Goal: Information Seeking & Learning: Learn about a topic

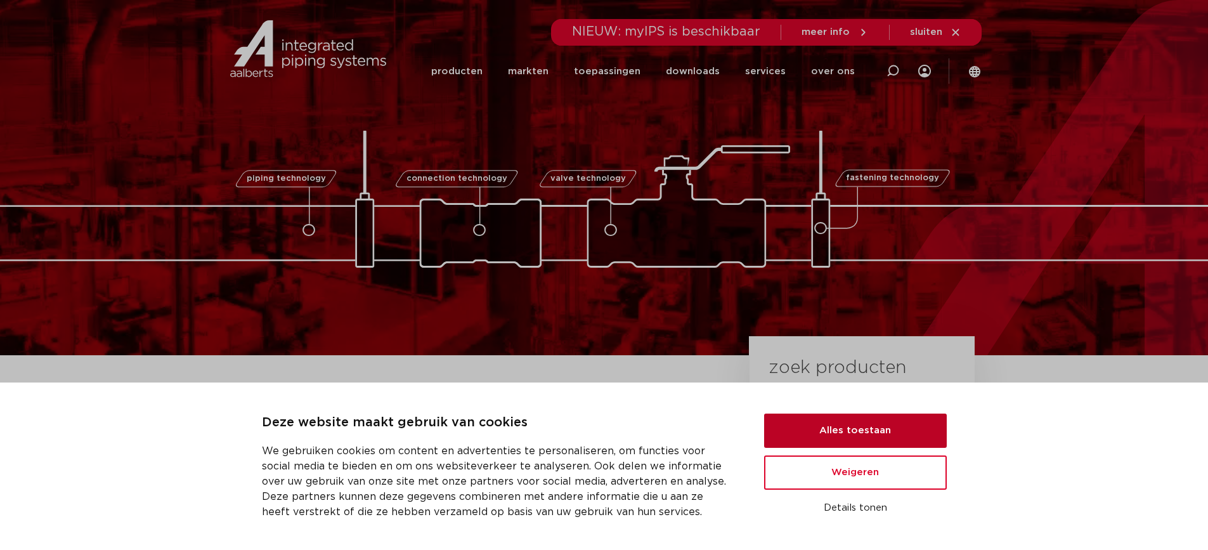
click at [828, 430] on button "Alles toestaan" at bounding box center [855, 430] width 183 height 34
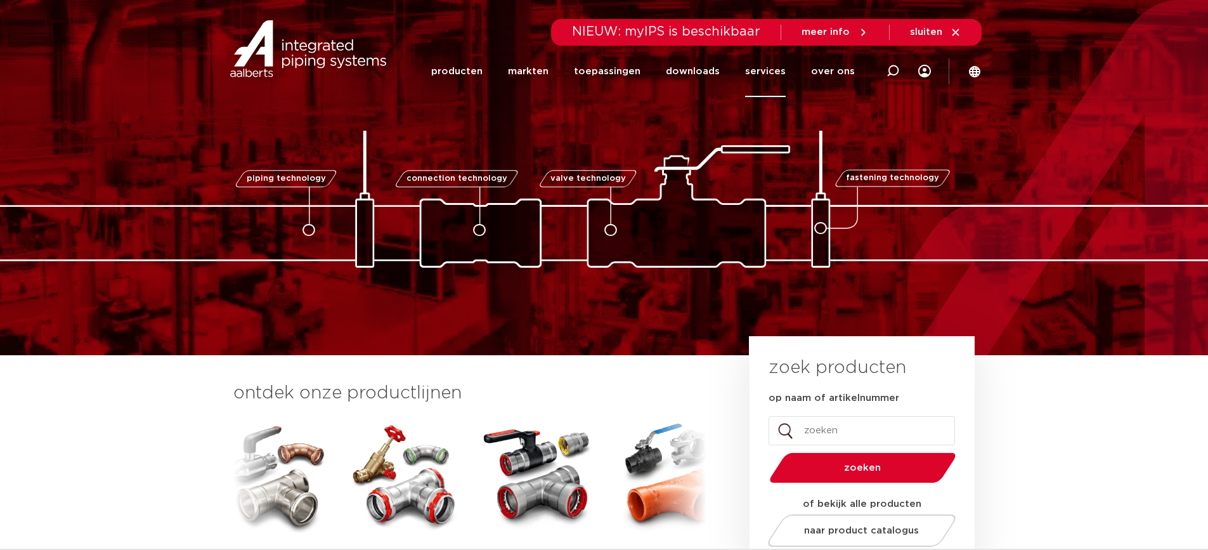
click at [780, 72] on link "services" at bounding box center [765, 71] width 41 height 51
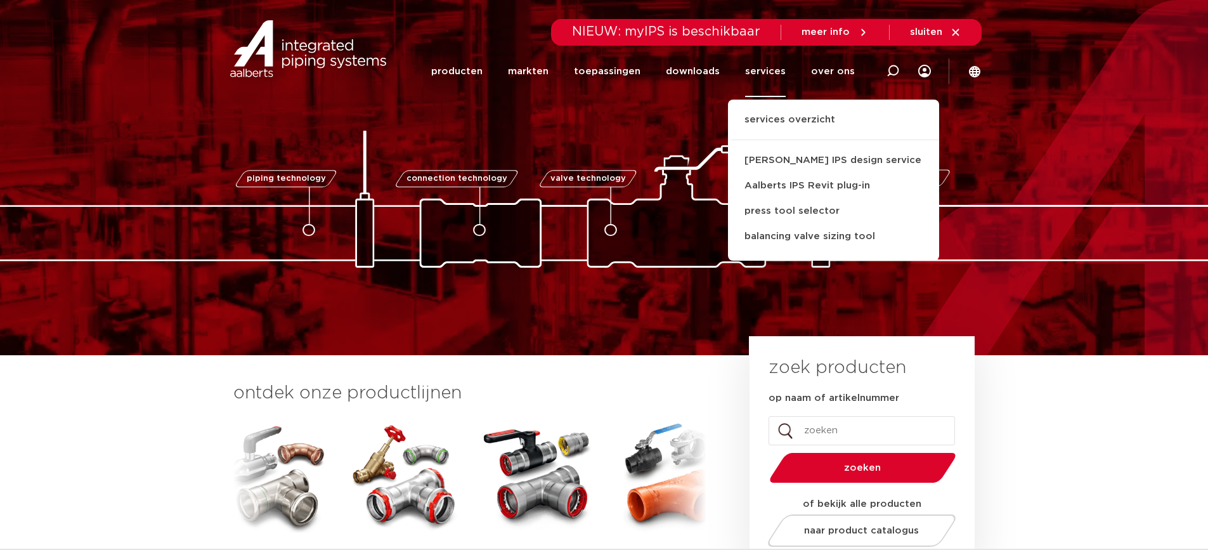
click at [776, 72] on link "services" at bounding box center [765, 71] width 41 height 51
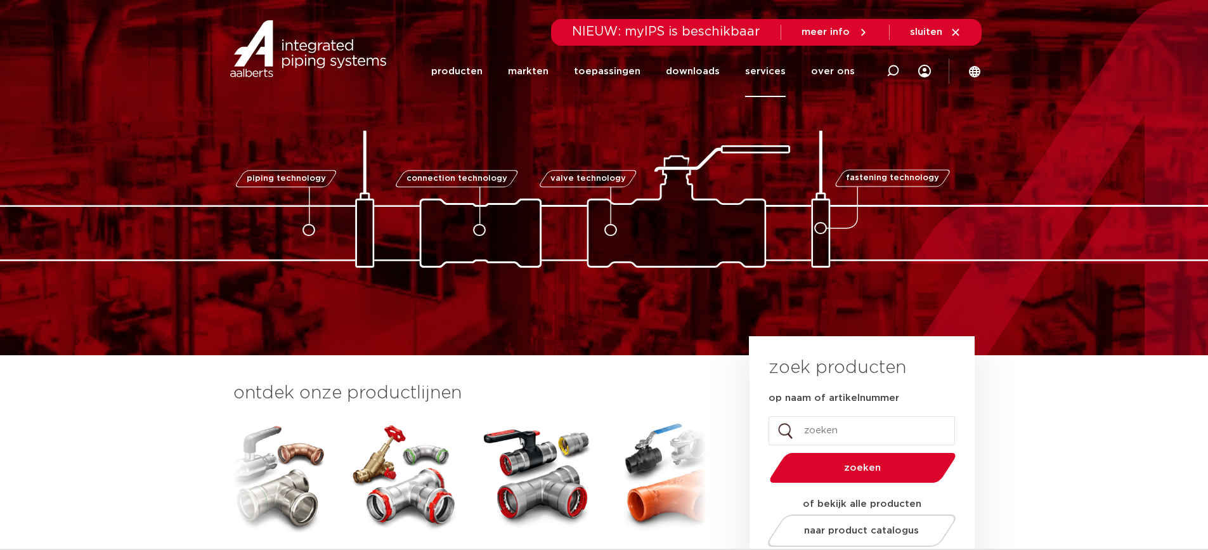
click at [776, 72] on link "services" at bounding box center [765, 71] width 41 height 51
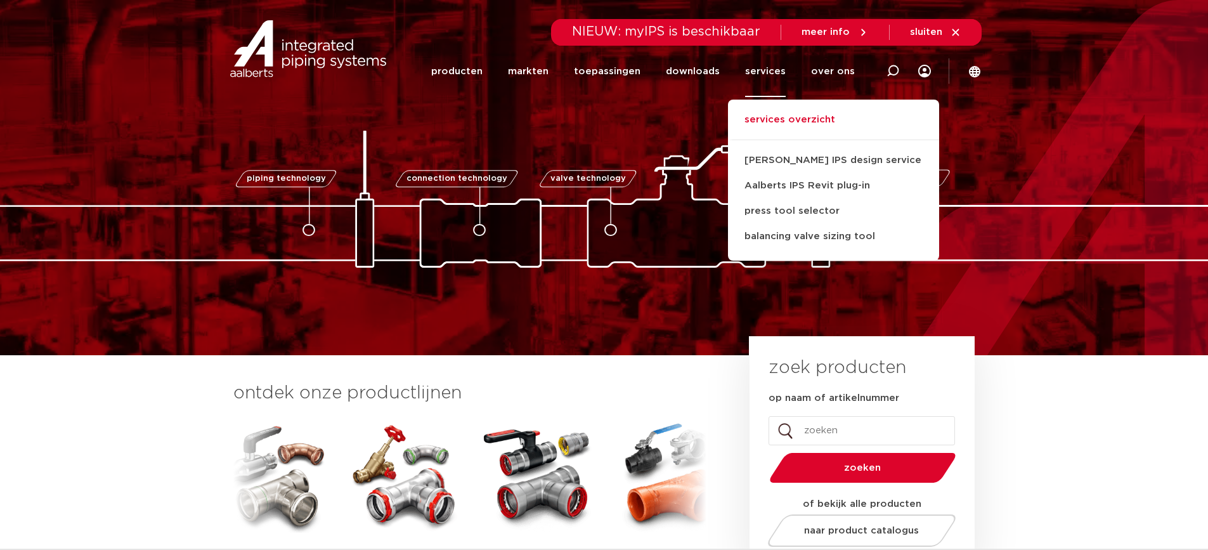
click at [809, 125] on link "services overzicht" at bounding box center [833, 126] width 211 height 28
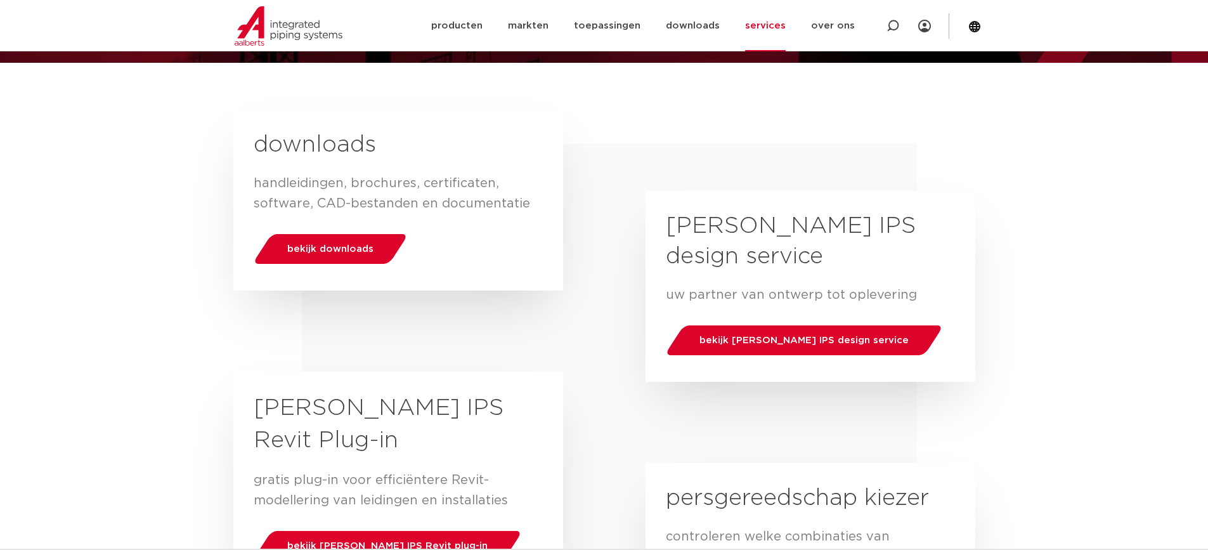
scroll to position [137, 0]
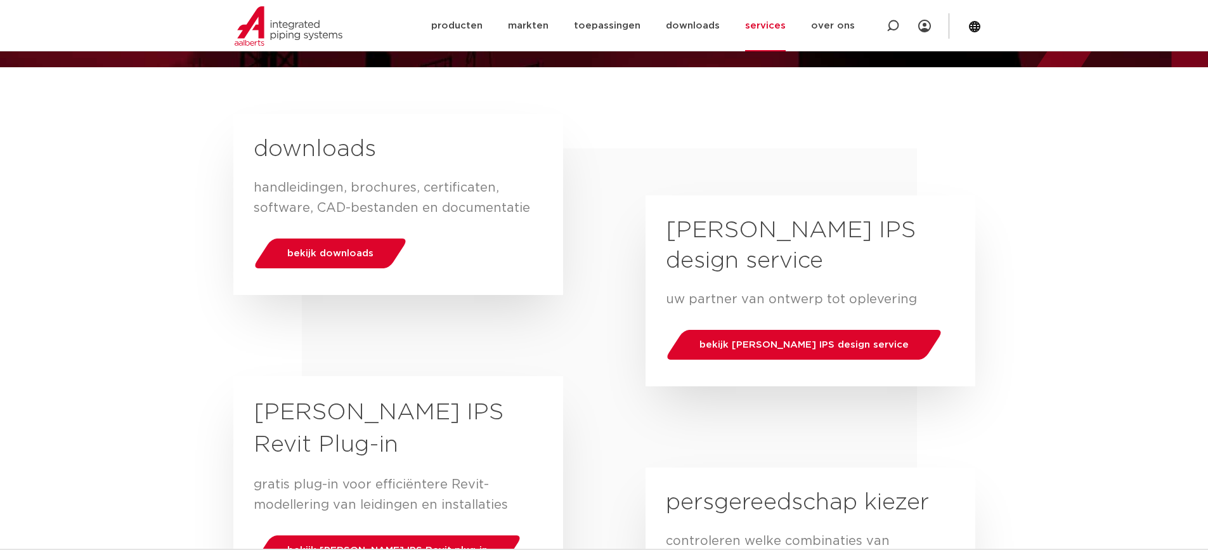
click at [774, 30] on link "services" at bounding box center [765, 25] width 41 height 51
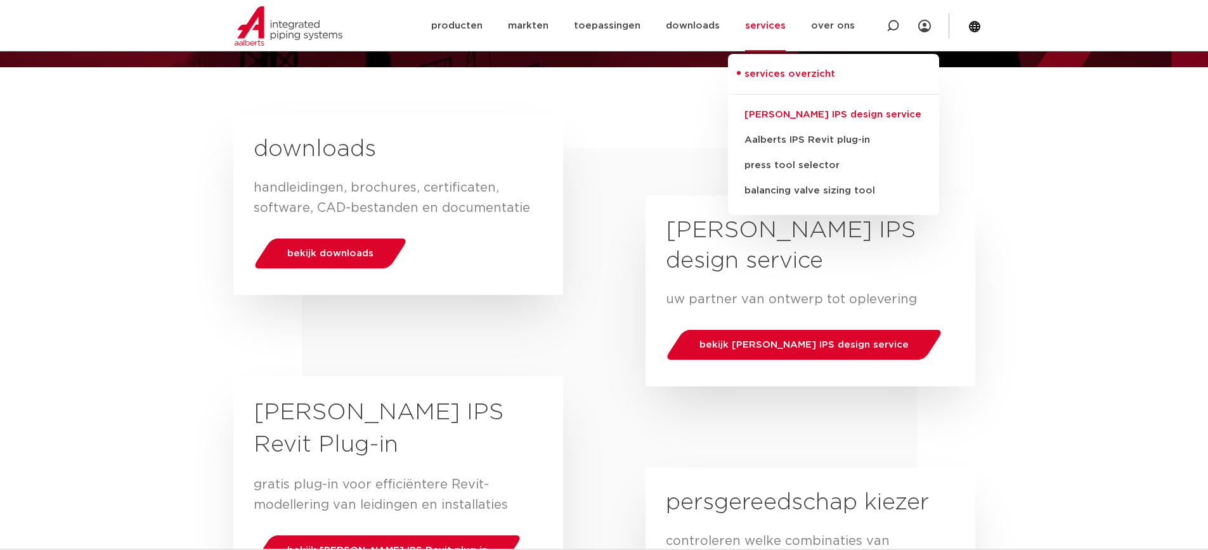
click at [801, 119] on link "[PERSON_NAME] IPS design service" at bounding box center [833, 114] width 211 height 25
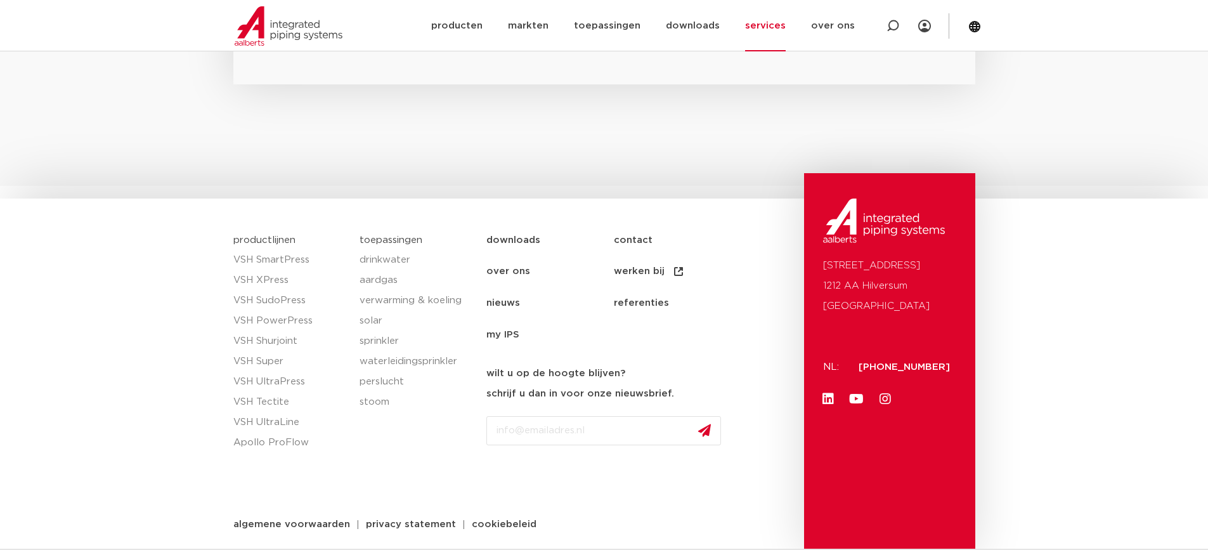
scroll to position [2801, 0]
